Goal: Find specific page/section: Find specific page/section

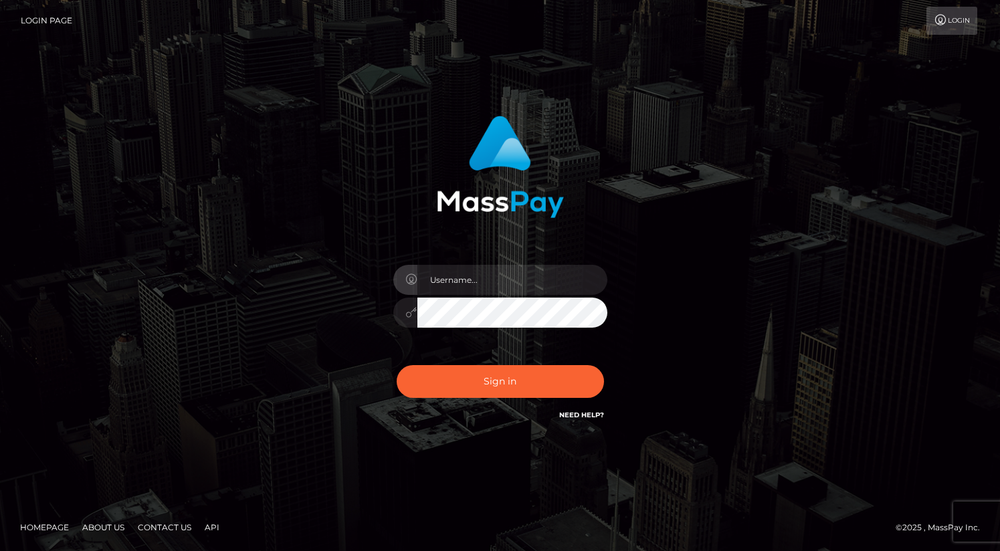
type input "oli.fanvue"
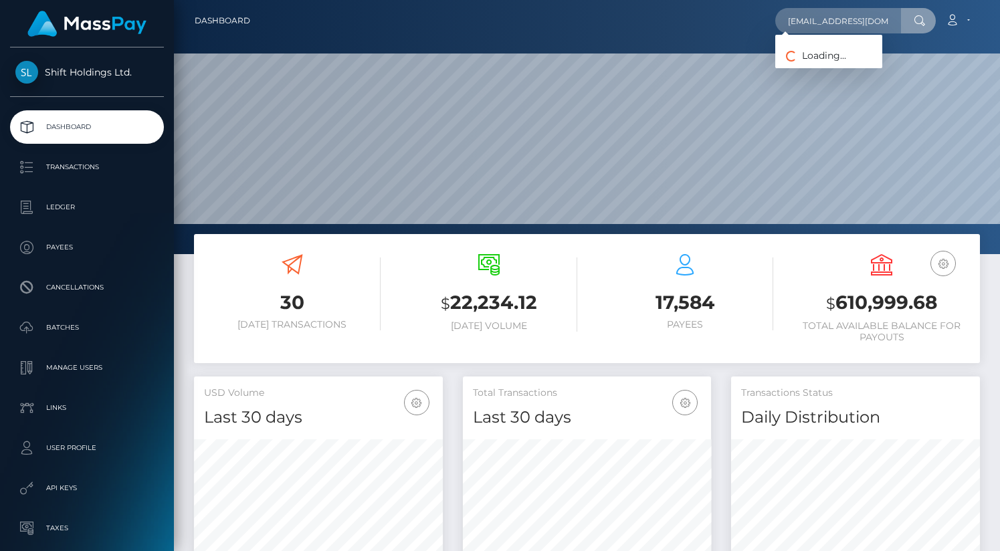
scroll to position [237, 249]
type input "[EMAIL_ADDRESS][DOMAIN_NAME]"
click at [835, 68] on link "Fadima Diallo" at bounding box center [828, 69] width 107 height 25
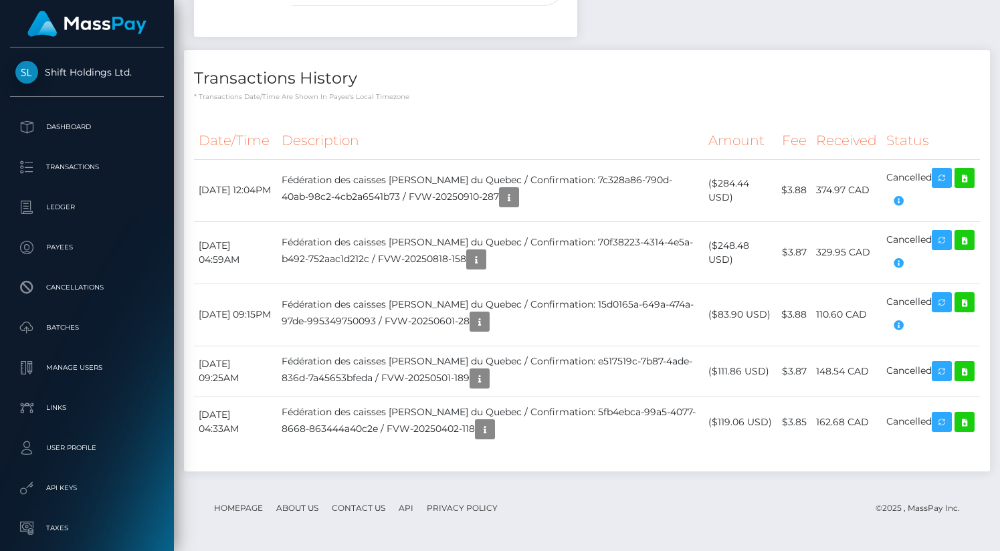
scroll to position [161, 249]
